Goal: Task Accomplishment & Management: Manage account settings

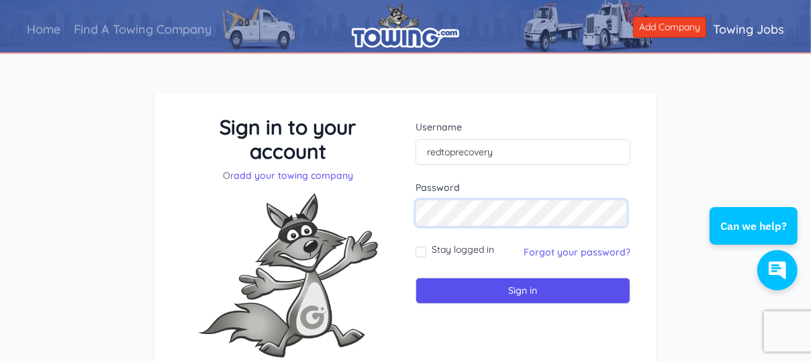
click at [416, 277] on input "Sign in" at bounding box center [523, 290] width 215 height 26
drag, startPoint x: 430, startPoint y: 166, endPoint x: 461, endPoint y: 163, distance: 31.1
click at [430, 165] on input "text" at bounding box center [523, 152] width 215 height 26
drag, startPoint x: 549, startPoint y: 262, endPoint x: 582, endPoint y: 249, distance: 36.2
click at [549, 258] on link "Forgot your password?" at bounding box center [577, 252] width 107 height 12
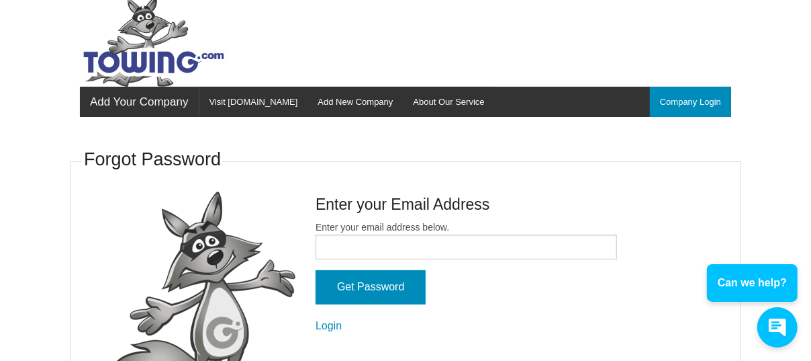
scroll to position [44, 0]
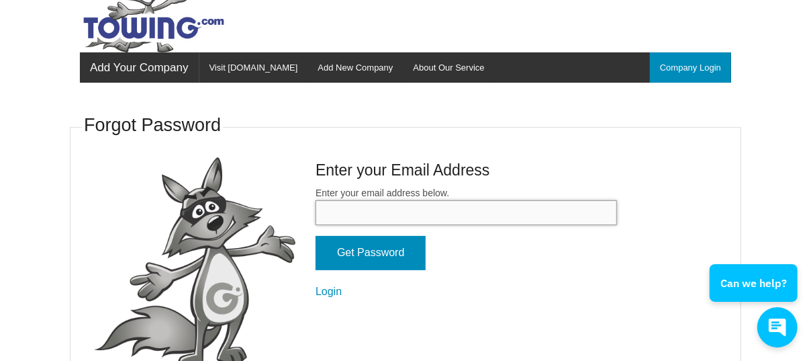
click at [316, 224] on input "Enter your email address below." at bounding box center [467, 212] width 302 height 25
type input "alex.pool@redtoprecovery.com"
click at [316, 236] on input "Get Password" at bounding box center [371, 253] width 110 height 34
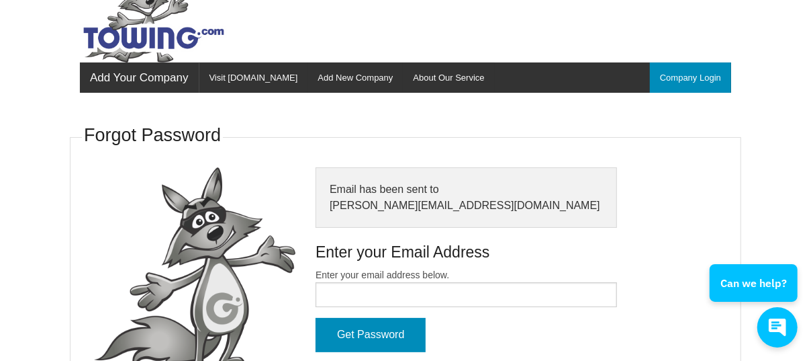
scroll to position [107, 0]
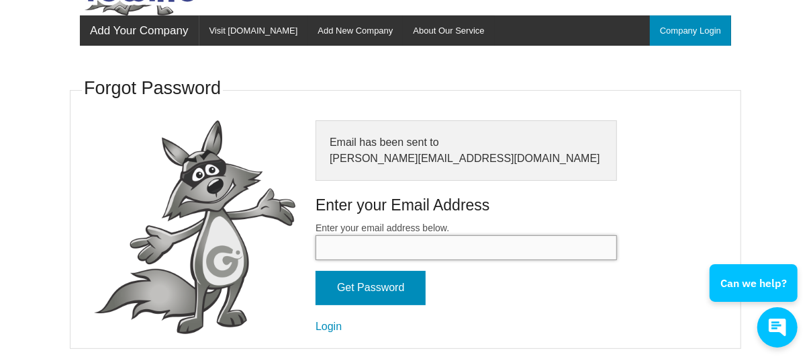
click at [328, 245] on input "Enter your email address below." at bounding box center [467, 247] width 302 height 25
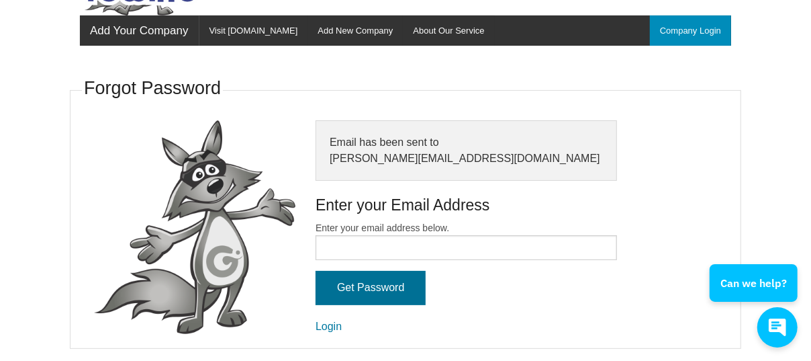
drag, startPoint x: 302, startPoint y: 324, endPoint x: 351, endPoint y: 296, distance: 56.6
click at [316, 324] on link "Login" at bounding box center [329, 325] width 26 height 11
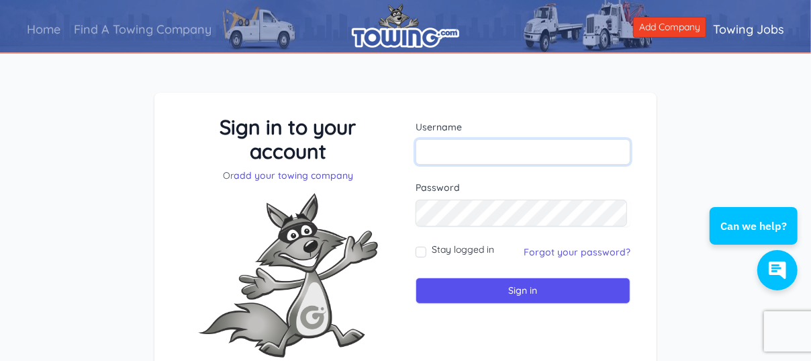
click at [448, 160] on input "text" at bounding box center [523, 152] width 215 height 26
type input "a"
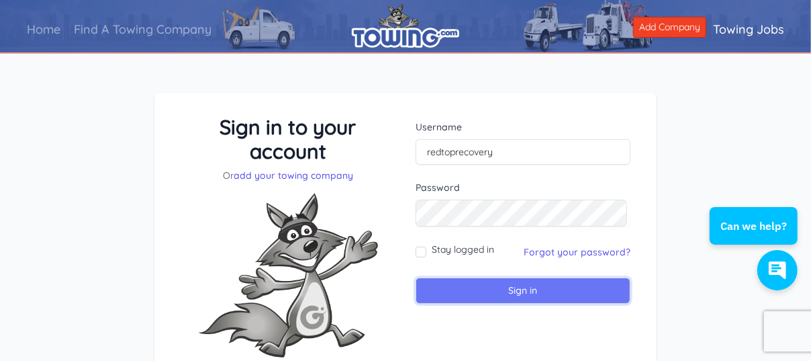
click at [489, 304] on input "Sign in" at bounding box center [523, 290] width 215 height 26
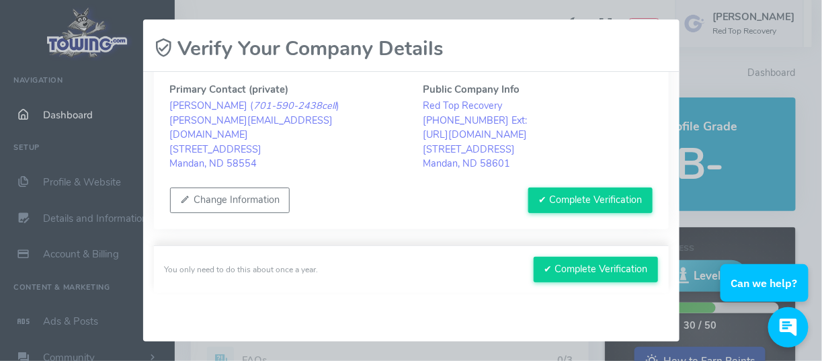
scroll to position [74, 0]
click at [216, 191] on button "Change Information" at bounding box center [230, 200] width 120 height 26
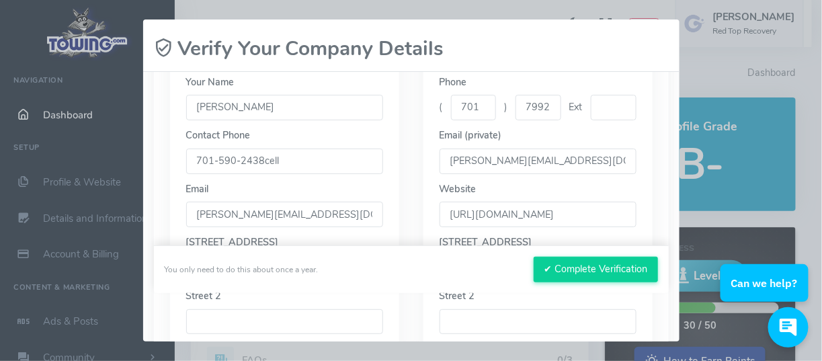
scroll to position [269, 0]
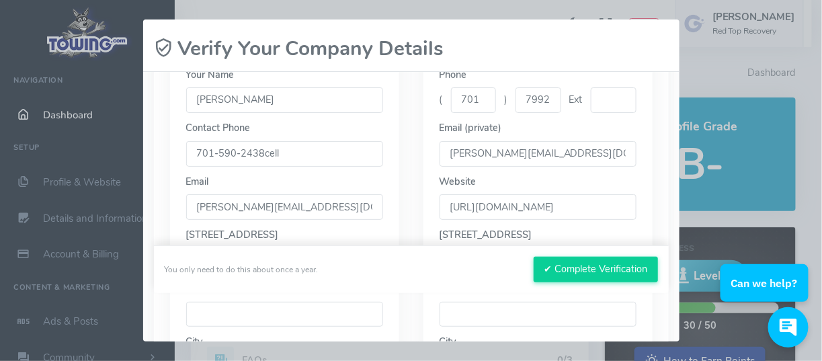
drag, startPoint x: 302, startPoint y: 171, endPoint x: 192, endPoint y: 168, distance: 109.5
click at [193, 167] on input "701-590-2438cell" at bounding box center [284, 154] width 197 height 26
type input "701-751-1479"
click at [537, 113] on input "7992146" at bounding box center [538, 100] width 46 height 26
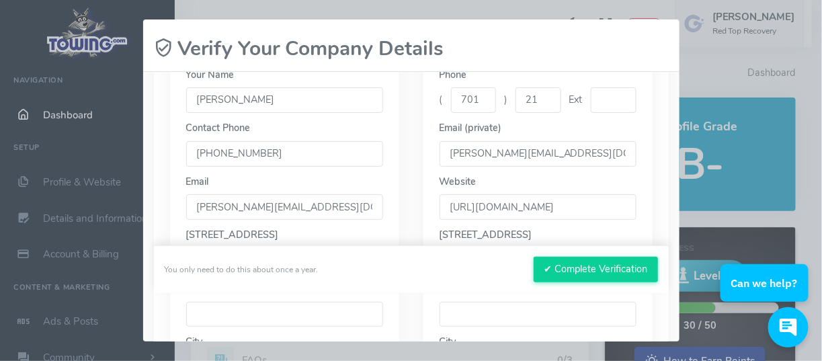
type input "2"
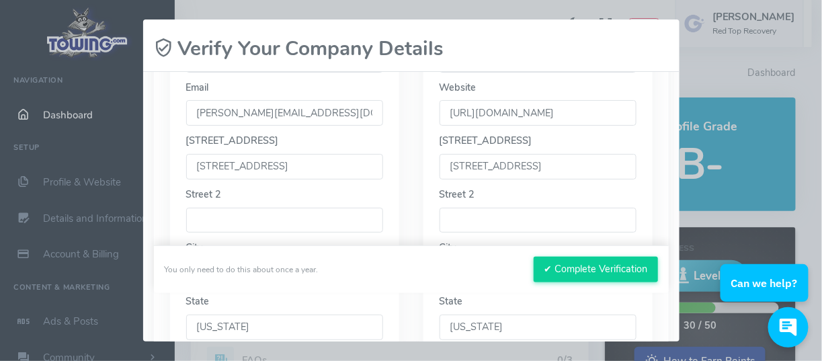
scroll to position [403, 0]
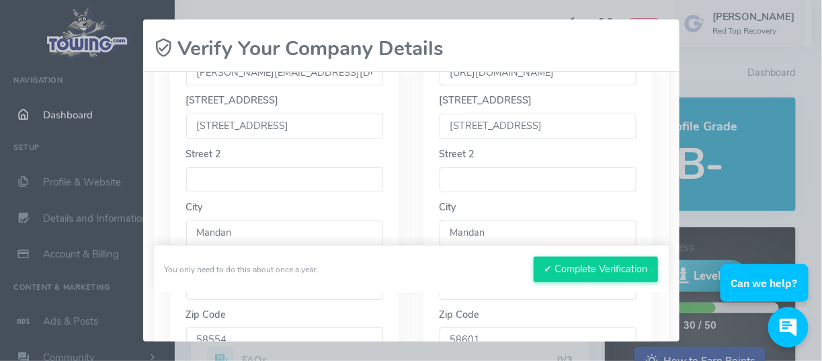
type input "751-1479"
drag, startPoint x: 294, startPoint y: 161, endPoint x: 195, endPoint y: 152, distance: 99.8
click at [190, 139] on input "[STREET_ADDRESS]" at bounding box center [284, 127] width 197 height 26
type input "814 W. Main St."
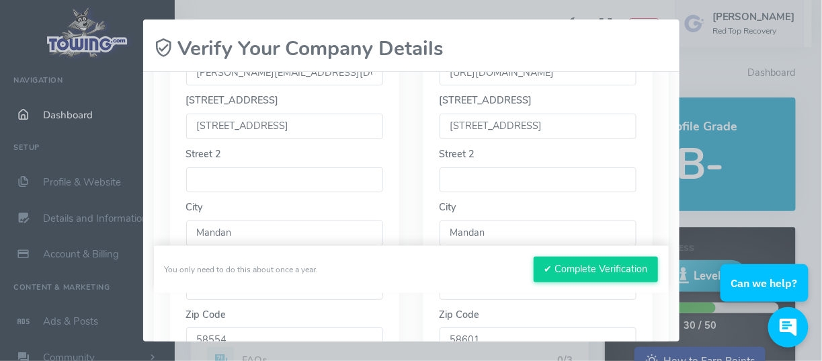
drag, startPoint x: 536, startPoint y: 150, endPoint x: 436, endPoint y: 144, distance: 100.3
click at [444, 139] on input "[STREET_ADDRESS]" at bounding box center [537, 127] width 197 height 26
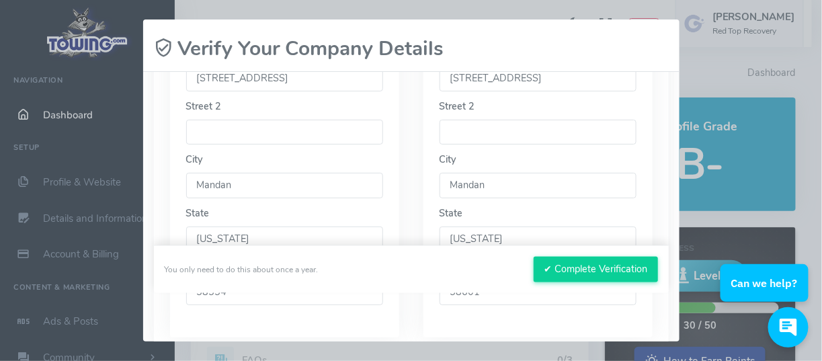
scroll to position [582, 0]
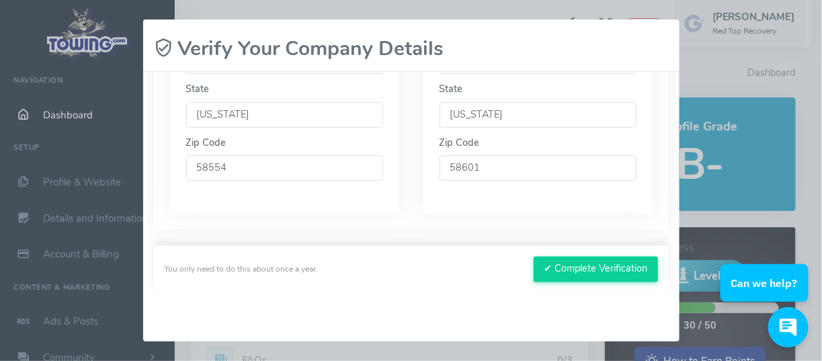
type input "814 W. Main St."
drag, startPoint x: 505, startPoint y: 200, endPoint x: 443, endPoint y: 200, distance: 61.8
click at [443, 181] on input "58601" at bounding box center [537, 168] width 197 height 26
type input "58554"
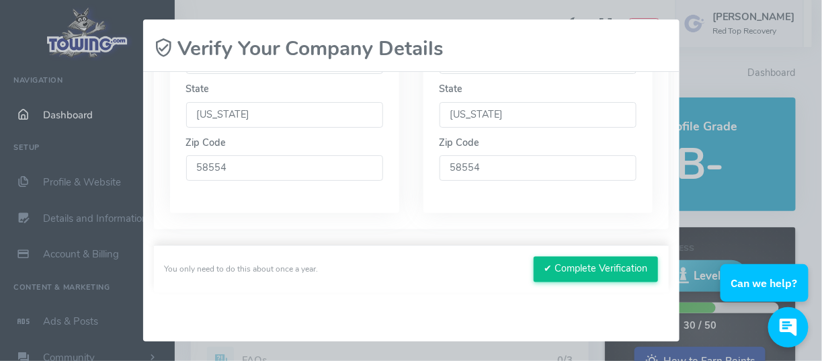
click at [601, 267] on button "✔ Complete Verification" at bounding box center [595, 270] width 124 height 26
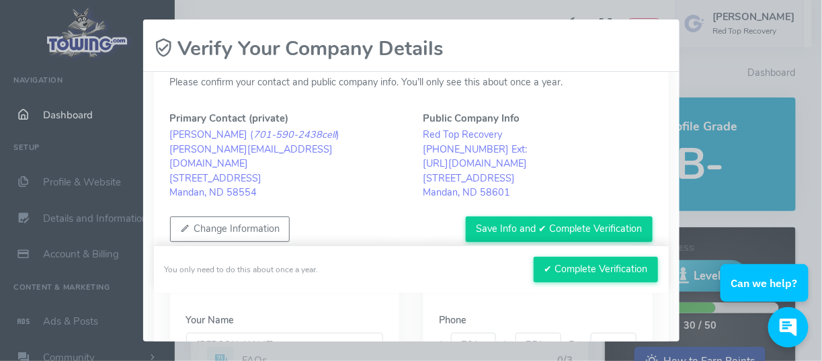
scroll to position [0, 0]
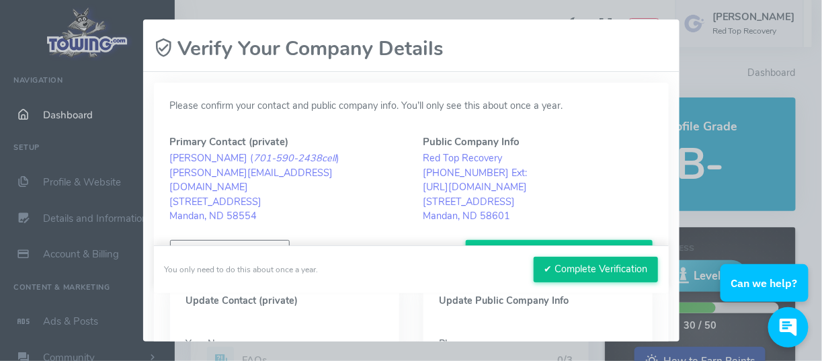
click at [567, 262] on button "✔ Complete Verification" at bounding box center [595, 270] width 124 height 26
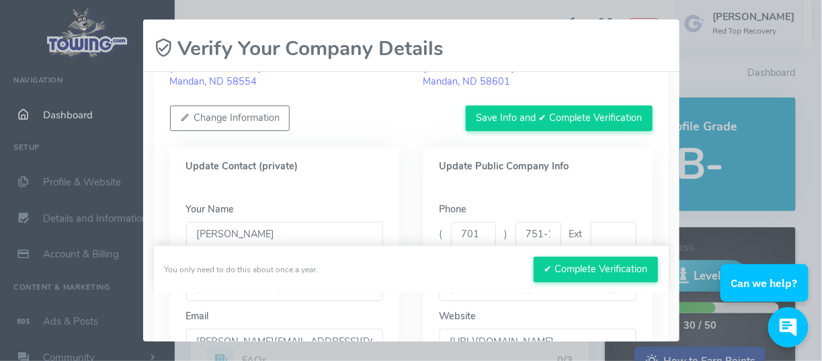
scroll to position [89, 0]
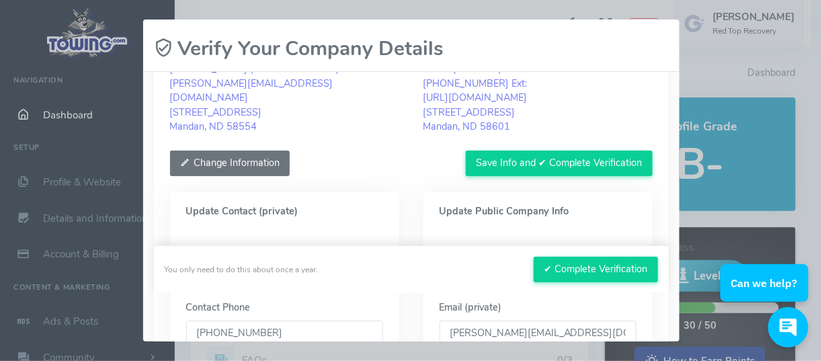
click at [222, 169] on button "Change Information" at bounding box center [230, 163] width 120 height 26
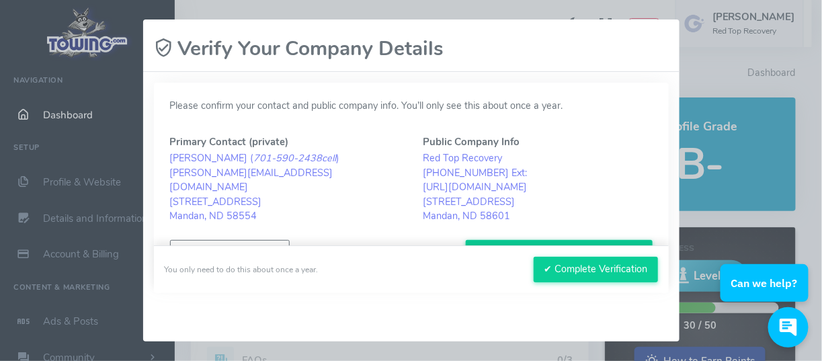
scroll to position [74, 0]
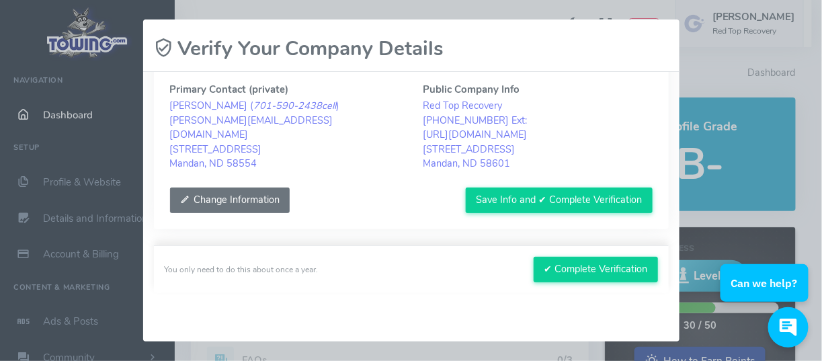
click at [232, 187] on button "Change Information" at bounding box center [230, 200] width 120 height 26
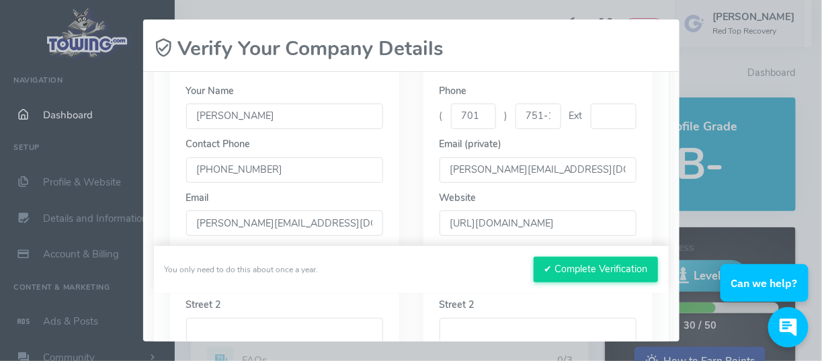
scroll to position [253, 0]
click at [574, 263] on button "✔ Complete Verification" at bounding box center [595, 270] width 124 height 26
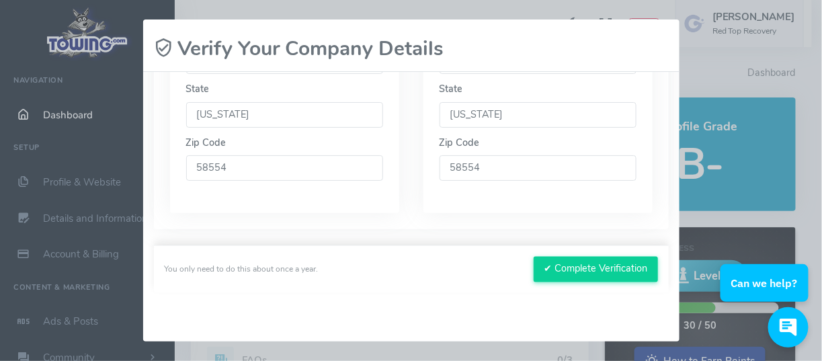
scroll to position [625, 0]
click at [533, 257] on button "✔ Complete Verification" at bounding box center [595, 270] width 124 height 26
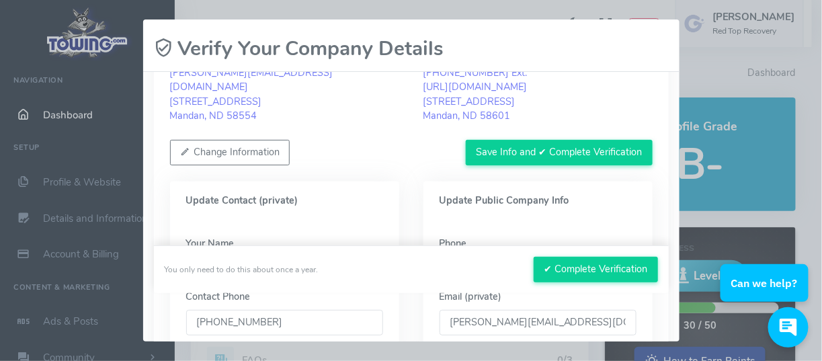
scroll to position [0, 0]
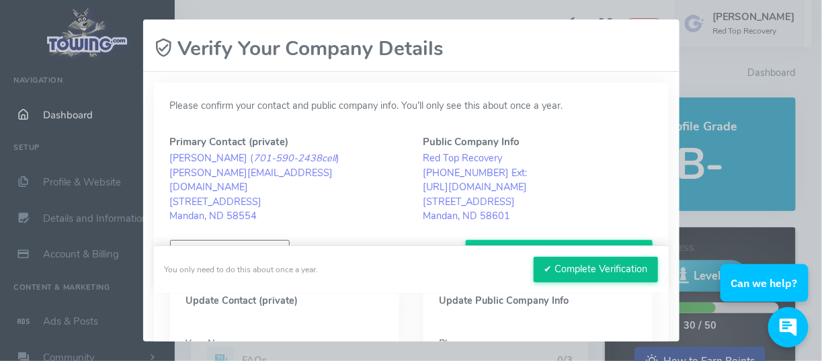
click at [540, 261] on button "✔ Complete Verification" at bounding box center [595, 270] width 124 height 26
click at [375, 10] on div "Please wait, submitting data... Verify Your Company Details Please confirm your…" at bounding box center [411, 180] width 822 height 361
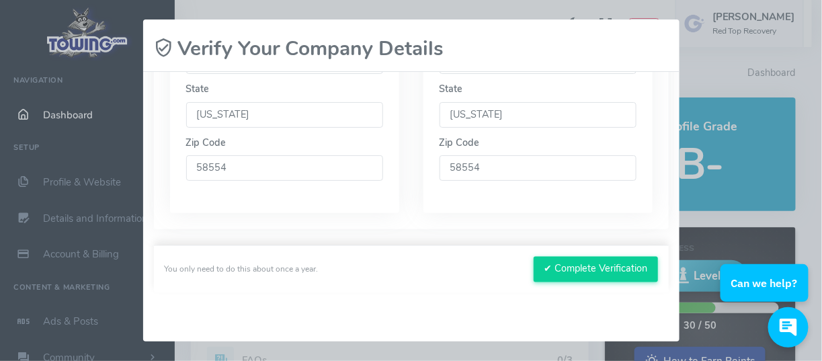
scroll to position [625, 0]
click at [591, 259] on button "✔ Complete Verification" at bounding box center [595, 270] width 124 height 26
click at [347, 351] on div "Please wait, submitting data... Verify Your Company Details Please confirm your…" at bounding box center [411, 180] width 822 height 361
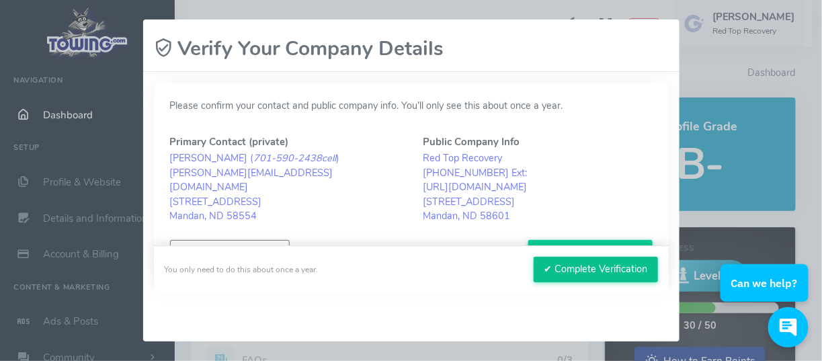
click at [556, 264] on button "✔ Complete Verification" at bounding box center [595, 270] width 124 height 26
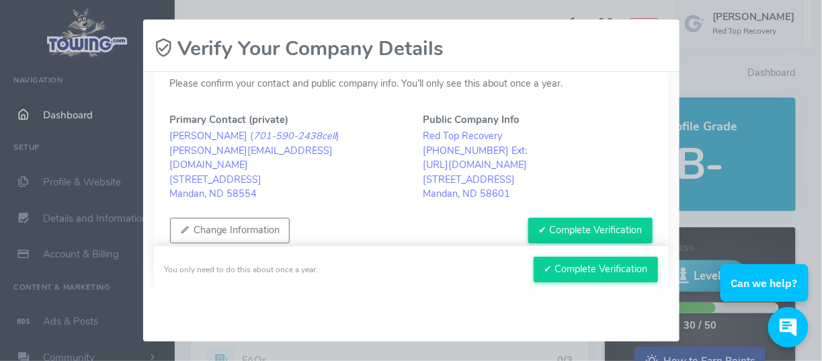
scroll to position [74, 0]
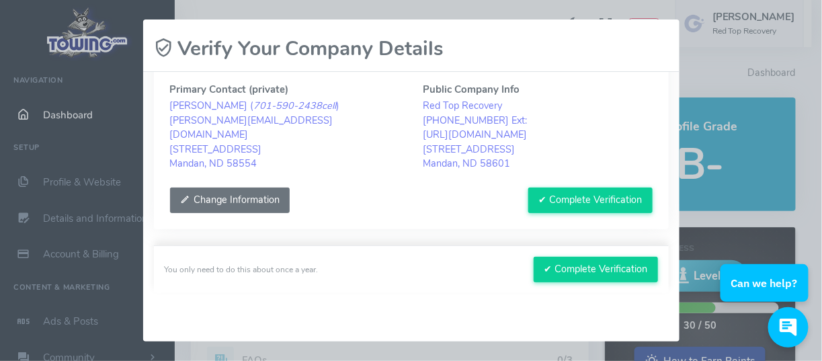
click at [214, 191] on button "Change Information" at bounding box center [230, 200] width 120 height 26
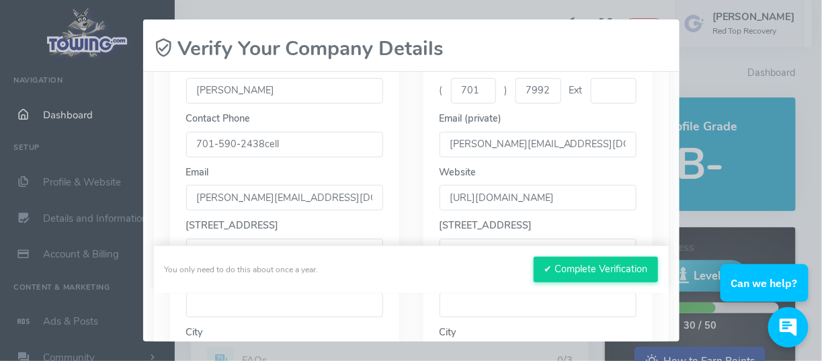
scroll to position [253, 0]
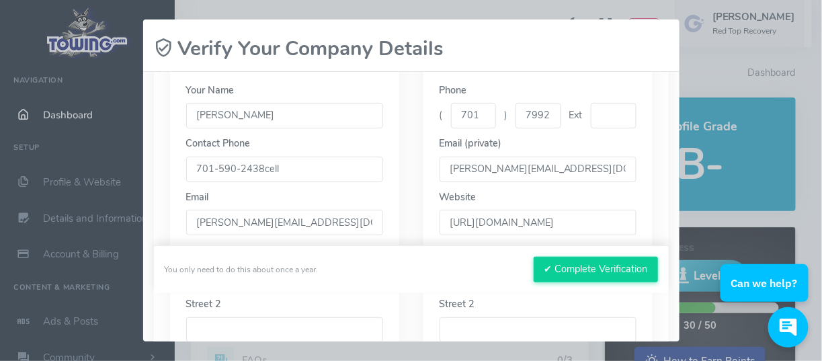
drag, startPoint x: 295, startPoint y: 192, endPoint x: 145, endPoint y: 186, distance: 149.9
click at [145, 186] on div "Please confirm your contact and public company info. You’ll only see this about…" at bounding box center [411, 206] width 536 height 269
type input "701-751-1479"
drag, startPoint x: 533, startPoint y: 134, endPoint x: 505, endPoint y: 132, distance: 28.3
click at [505, 128] on div "( 701 ) 7992146 Ext" at bounding box center [537, 116] width 197 height 26
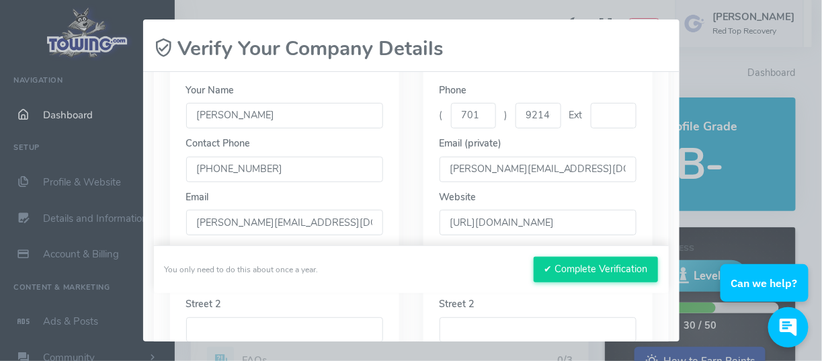
scroll to position [0, 0]
drag, startPoint x: 537, startPoint y: 133, endPoint x: 502, endPoint y: 134, distance: 35.6
click at [502, 128] on div "( 701 ) 92146 Ext" at bounding box center [537, 116] width 197 height 26
type input "46"
drag, startPoint x: 533, startPoint y: 131, endPoint x: 507, endPoint y: 126, distance: 26.1
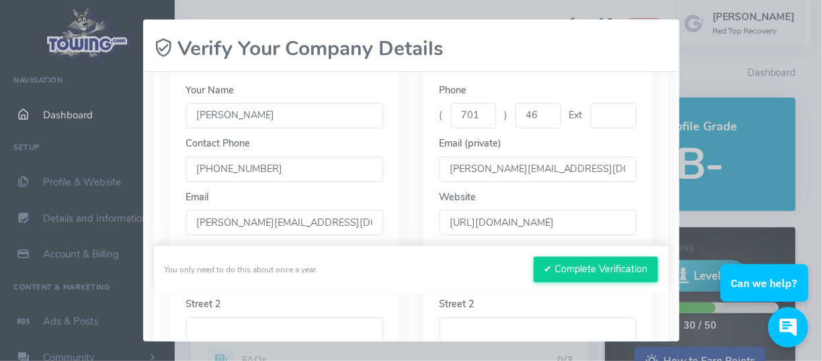
click at [506, 128] on div "( 701 ) 46 Ext" at bounding box center [537, 116] width 197 height 26
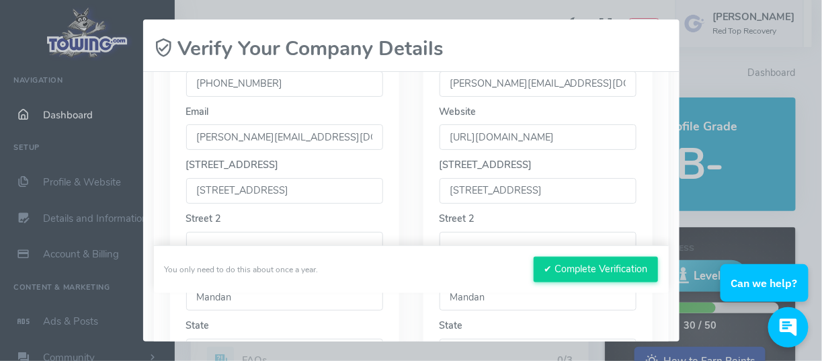
scroll to position [343, 0]
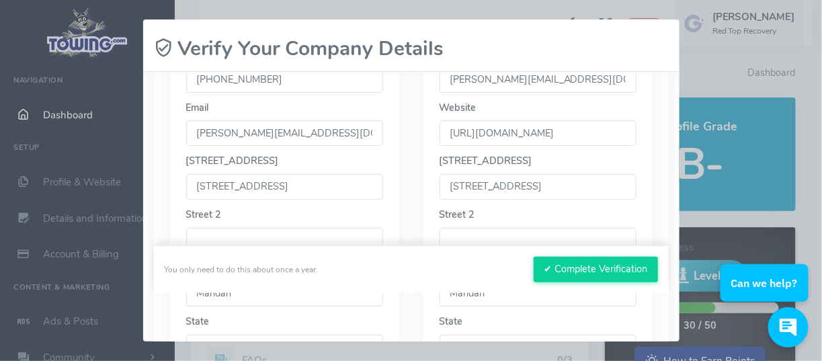
type input "751-1479"
drag, startPoint x: 305, startPoint y: 215, endPoint x: 186, endPoint y: 214, distance: 118.9
click at [187, 214] on div "Your Name Alex pool Contact Phone 701-751-1479 Email Alex.pool@redtoprecovery.c…" at bounding box center [284, 212] width 229 height 468
type input "814 W. Main St"
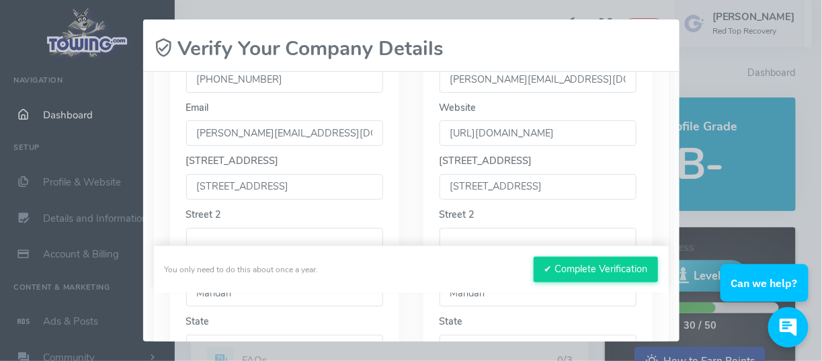
drag, startPoint x: 556, startPoint y: 204, endPoint x: 431, endPoint y: 202, distance: 124.9
click at [433, 202] on div "Phone ( 701 ) 751-1479 Ext Email (private) Alex.pool@redtoprecovery.com Website" at bounding box center [537, 212] width 229 height 468
type input "814 W. Main St."
click at [297, 200] on input "814 W. Main St" at bounding box center [284, 187] width 197 height 26
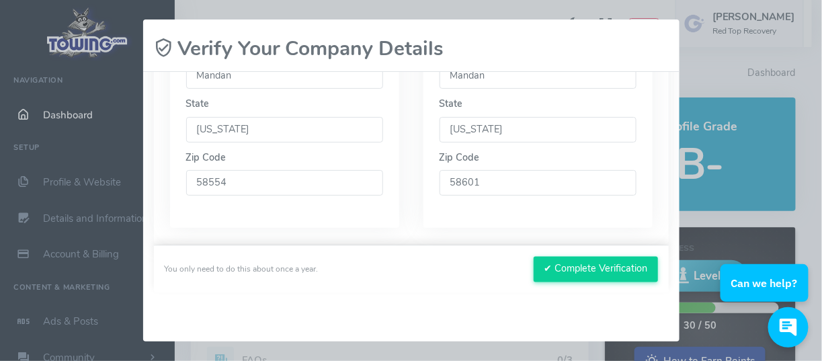
scroll to position [566, 0]
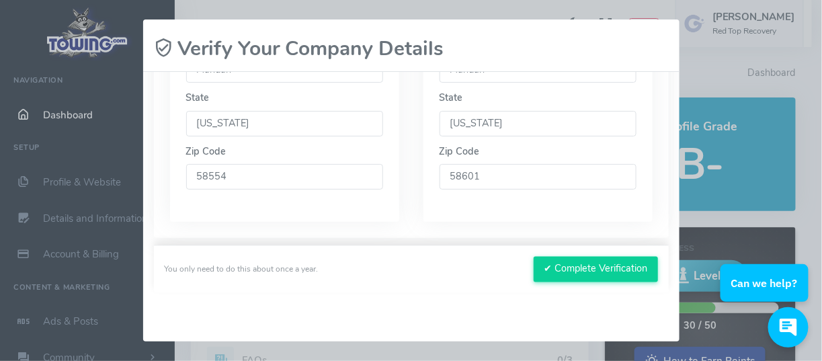
type input "814 W. Main St."
drag, startPoint x: 515, startPoint y: 211, endPoint x: 423, endPoint y: 206, distance: 91.5
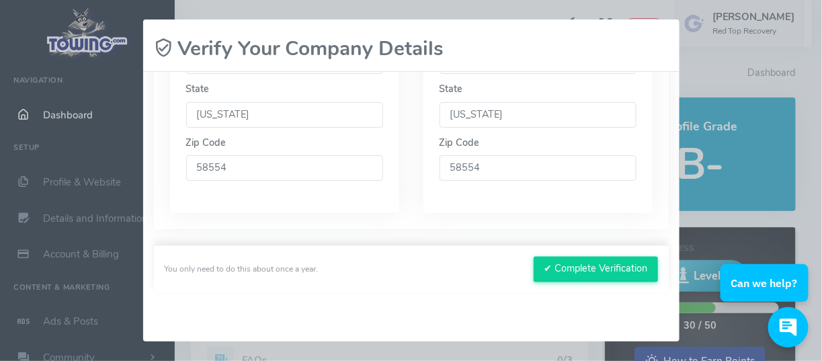
scroll to position [625, 0]
type input "58554"
click at [591, 260] on button "✔ Complete Verification" at bounding box center [595, 270] width 124 height 26
click at [562, 260] on button "✔ Complete Verification" at bounding box center [595, 270] width 124 height 26
click at [558, 261] on button "✔ Complete Verification" at bounding box center [595, 270] width 124 height 26
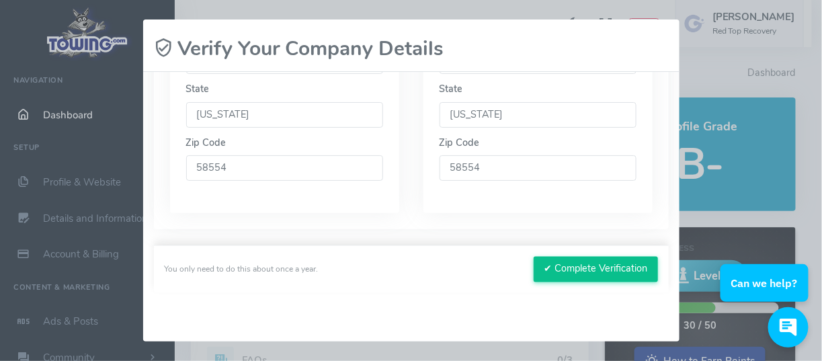
click at [563, 264] on button "✔ Complete Verification" at bounding box center [595, 270] width 124 height 26
click at [564, 264] on button "✔ Complete Verification" at bounding box center [595, 270] width 124 height 26
click at [566, 264] on button "✔ Complete Verification" at bounding box center [595, 270] width 124 height 26
click at [568, 263] on button "✔ Complete Verification" at bounding box center [595, 270] width 124 height 26
click at [533, 257] on button "✔ Complete Verification" at bounding box center [595, 270] width 124 height 26
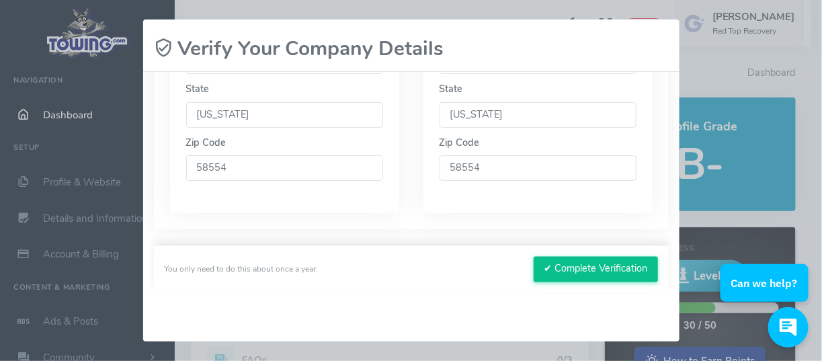
click at [533, 257] on button "✔ Complete Verification" at bounding box center [595, 270] width 124 height 26
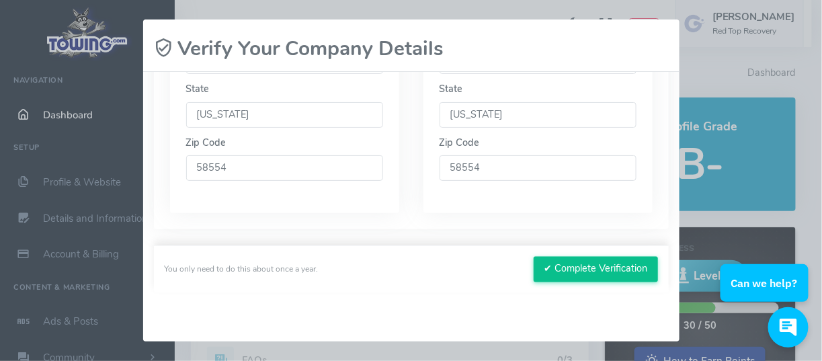
click at [533, 257] on button "✔ Complete Verification" at bounding box center [595, 270] width 124 height 26
click at [568, 261] on button "✔ Complete Verification" at bounding box center [595, 270] width 124 height 26
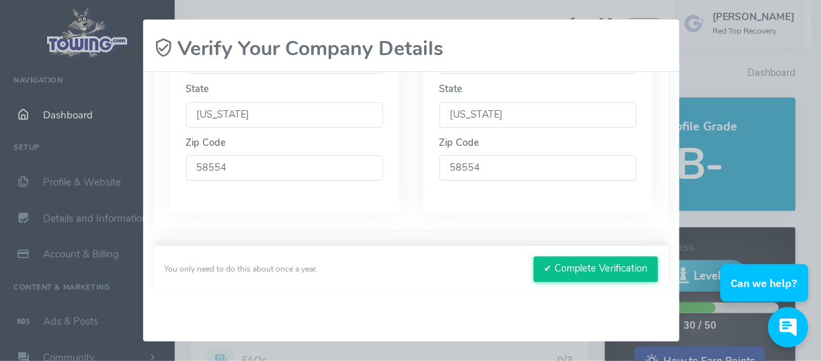
click at [533, 257] on button "✔ Complete Verification" at bounding box center [595, 270] width 124 height 26
click at [571, 267] on button "✔ Complete Verification" at bounding box center [595, 270] width 124 height 26
click at [533, 257] on button "✔ Complete Verification" at bounding box center [595, 270] width 124 height 26
click at [572, 267] on button "✔ Complete Verification" at bounding box center [595, 270] width 124 height 26
drag, startPoint x: 572, startPoint y: 267, endPoint x: 580, endPoint y: 269, distance: 9.0
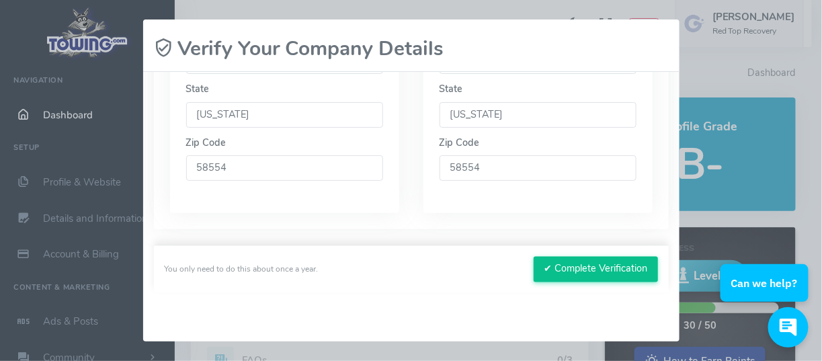
click at [572, 267] on button "✔ Complete Verification" at bounding box center [595, 270] width 124 height 26
click at [533, 257] on button "✔ Complete Verification" at bounding box center [595, 270] width 124 height 26
click at [580, 271] on button "✔ Complete Verification" at bounding box center [595, 270] width 124 height 26
click at [582, 271] on button "✔ Complete Verification" at bounding box center [595, 270] width 124 height 26
click at [578, 268] on button "✔ Complete Verification" at bounding box center [595, 270] width 124 height 26
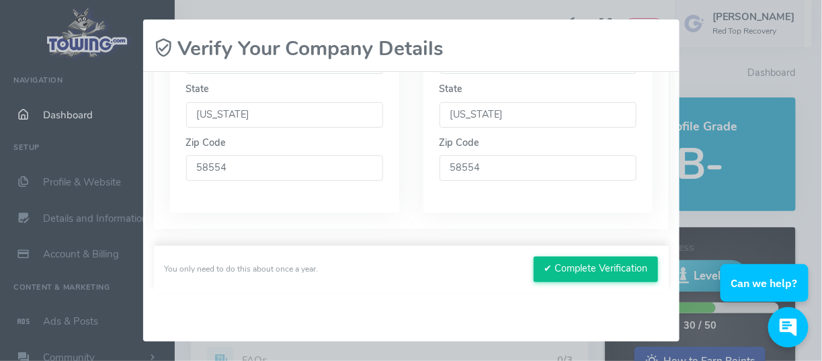
click at [573, 265] on button "✔ Complete Verification" at bounding box center [595, 270] width 124 height 26
click at [739, 47] on div "Please wait, submitting data... Verify Your Company Details Please confirm your…" at bounding box center [411, 180] width 822 height 361
click at [597, 9] on div "Please wait, submitting data... Verify Your Company Details Please confirm your…" at bounding box center [411, 180] width 822 height 361
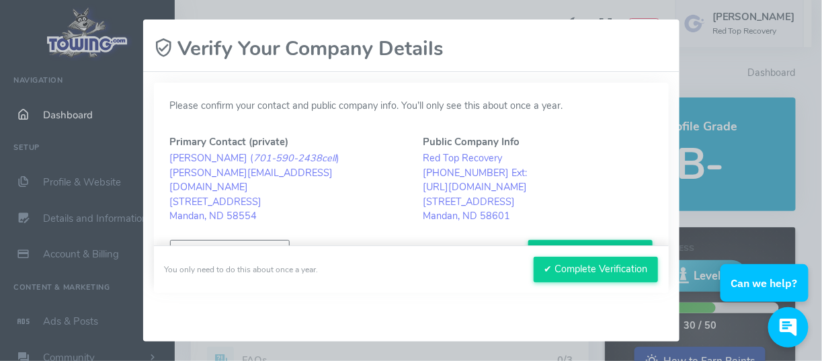
click at [279, 7] on div "Please wait, submitting data... Verify Your Company Details Please confirm your…" at bounding box center [411, 180] width 822 height 361
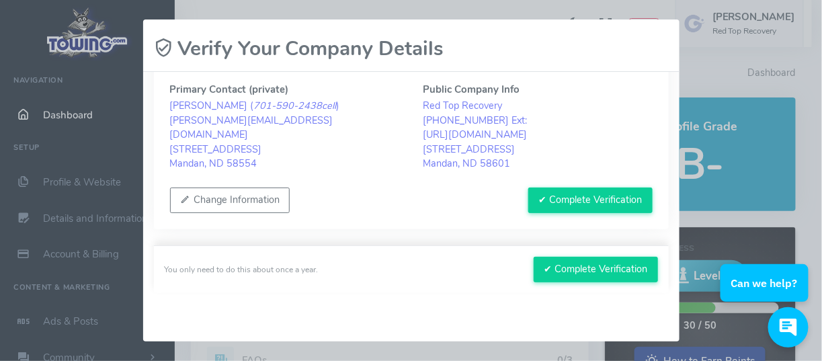
scroll to position [74, 0]
click at [530, 188] on button "✔ Complete Verification" at bounding box center [590, 200] width 124 height 26
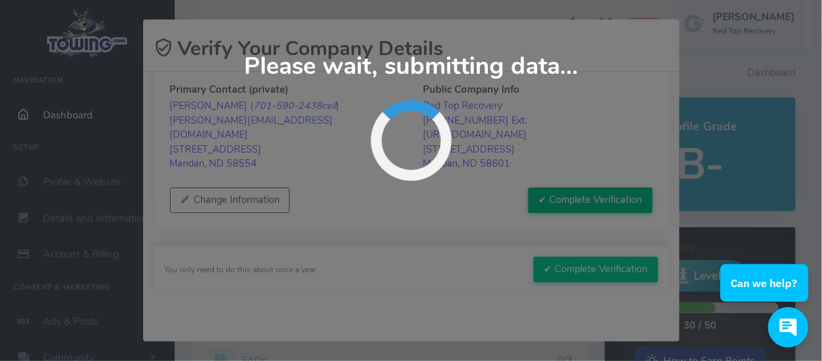
click at [528, 191] on button "✔ Complete Verification" at bounding box center [590, 200] width 124 height 26
click at [175, 190] on button "Change Information" at bounding box center [230, 200] width 120 height 26
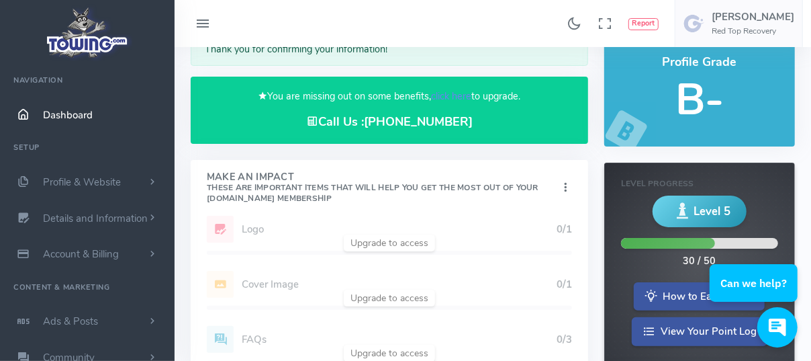
scroll to position [134, 0]
